Goal: Task Accomplishment & Management: Use online tool/utility

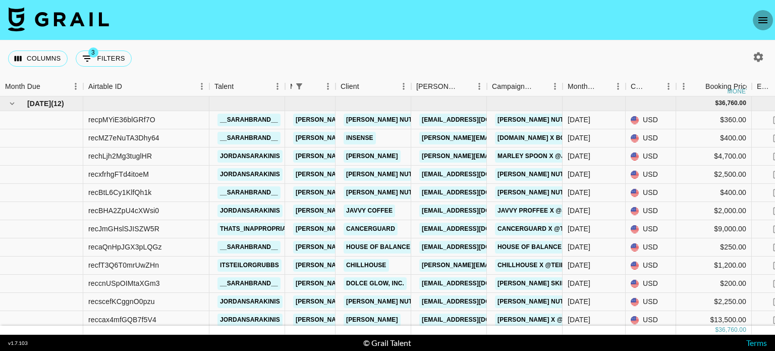
click at [764, 18] on icon "open drawer" at bounding box center [763, 20] width 12 height 12
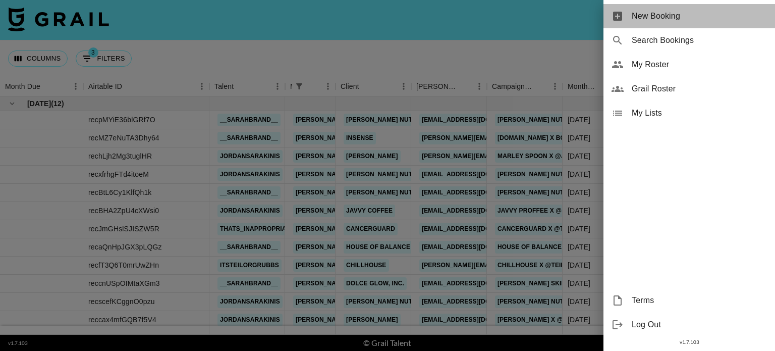
click at [675, 12] on span "New Booking" at bounding box center [699, 16] width 135 height 12
